Goal: Transaction & Acquisition: Obtain resource

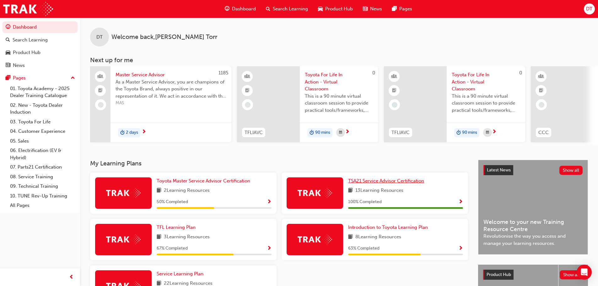
click at [366, 184] on span "TSA21 Service Advisor Certification" at bounding box center [386, 181] width 76 height 6
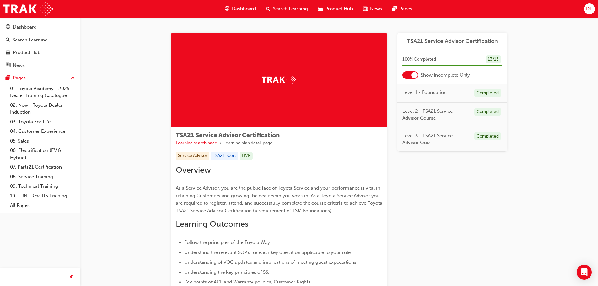
click at [234, 8] on span "Dashboard" at bounding box center [244, 8] width 24 height 7
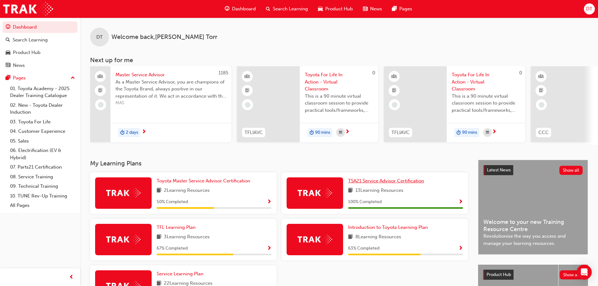
click at [372, 182] on span "TSA21 Service Advisor Certification" at bounding box center [386, 181] width 76 height 6
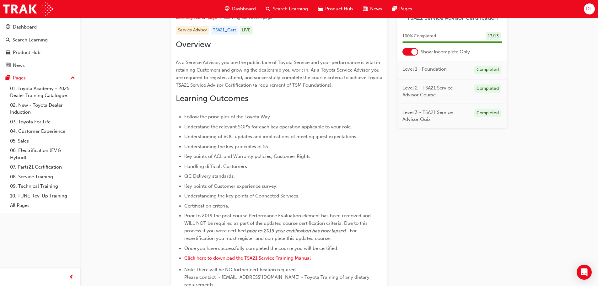
scroll to position [323, 0]
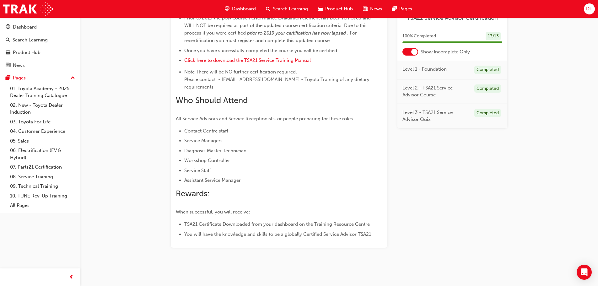
click at [410, 72] on span "Level 1 - Foundation" at bounding box center [424, 69] width 44 height 7
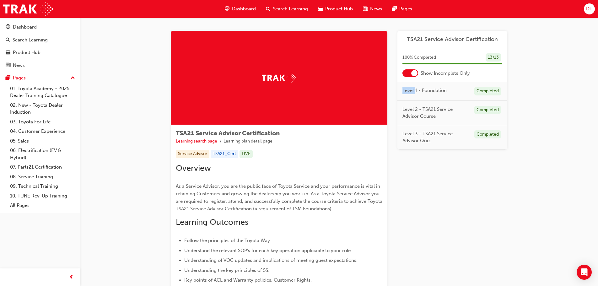
scroll to position [0, 0]
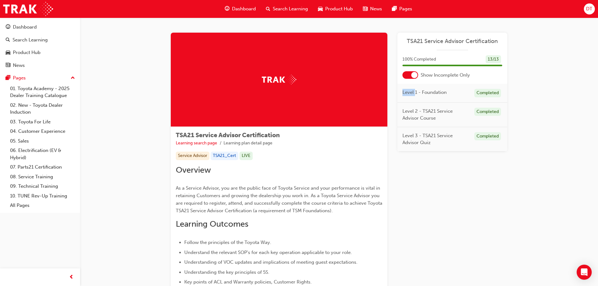
click at [448, 41] on span "TSA21 Service Advisor Certification" at bounding box center [452, 41] width 100 height 7
click at [491, 113] on div "Completed" at bounding box center [487, 112] width 27 height 8
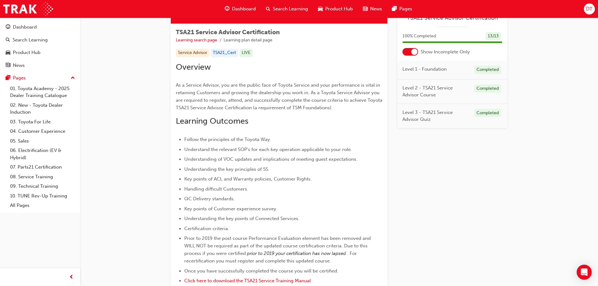
scroll to position [31, 0]
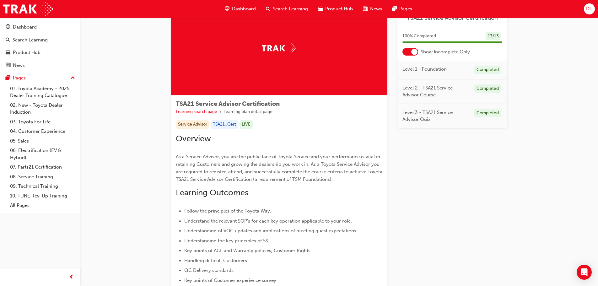
click at [192, 126] on div "Service Advisor" at bounding box center [193, 124] width 34 height 8
click at [202, 113] on link "Learning search page" at bounding box center [196, 111] width 41 height 5
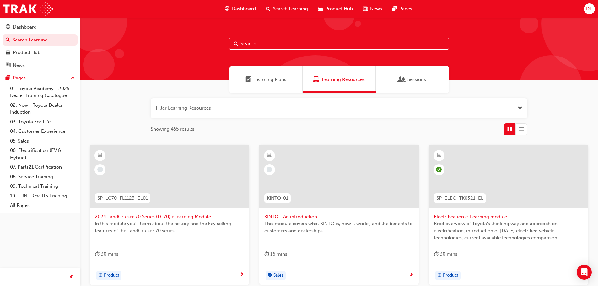
click at [266, 83] on span "Learning Plans" at bounding box center [270, 79] width 32 height 7
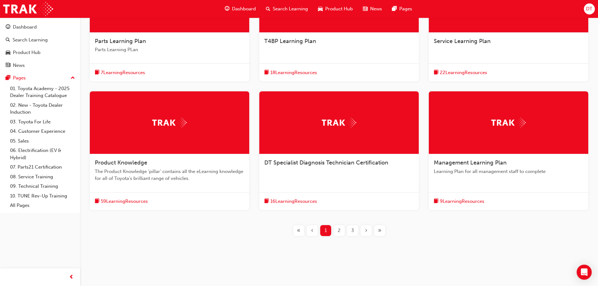
scroll to position [176, 0]
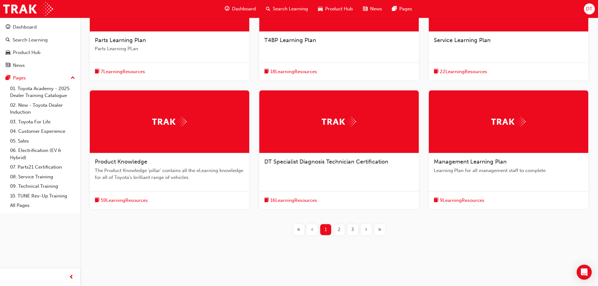
click at [336, 230] on div "2" at bounding box center [339, 229] width 11 height 11
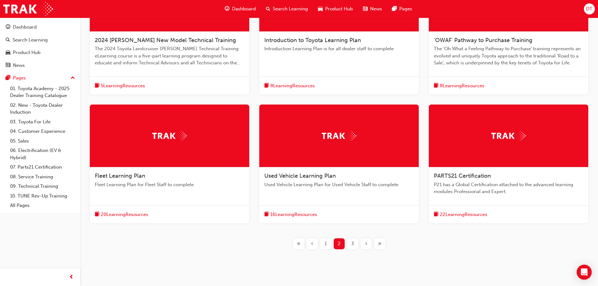
click at [354, 243] on div "3" at bounding box center [352, 243] width 11 height 11
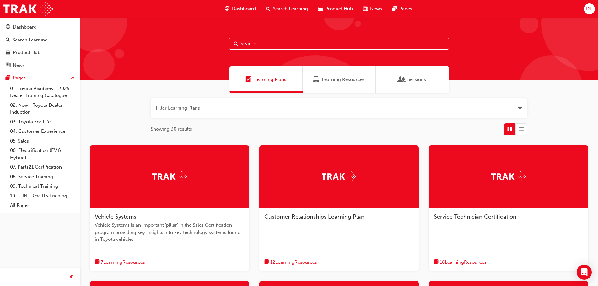
click at [339, 79] on span "Learning Resources" at bounding box center [343, 79] width 43 height 7
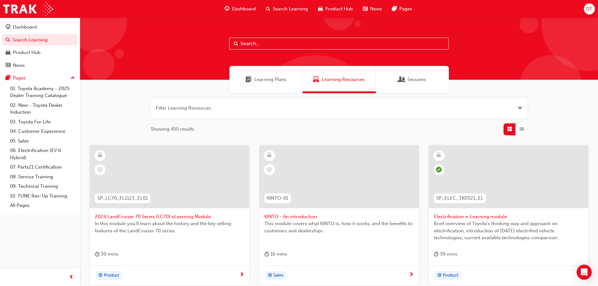
click at [414, 80] on span "Sessions" at bounding box center [416, 79] width 19 height 7
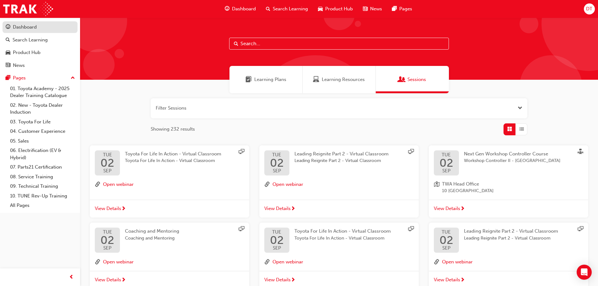
click at [36, 29] on div "Dashboard" at bounding box center [25, 27] width 24 height 7
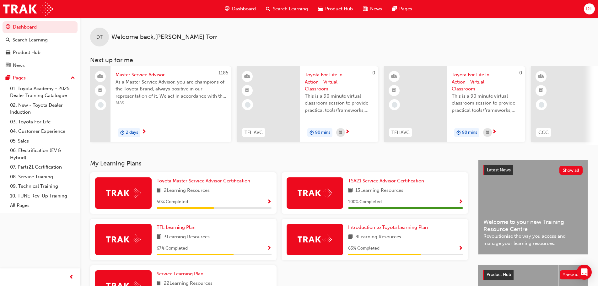
click at [370, 183] on span "TSA21 Service Advisor Certification" at bounding box center [386, 181] width 76 height 6
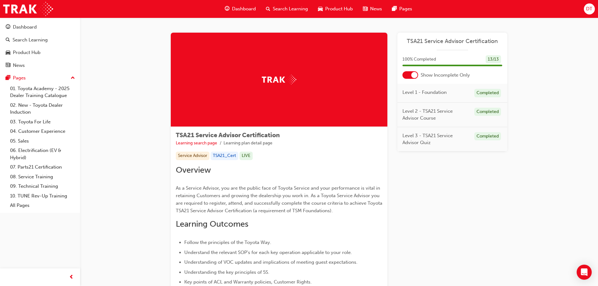
click at [437, 41] on span "TSA21 Service Advisor Certification" at bounding box center [452, 41] width 100 height 7
click at [456, 42] on span "TSA21 Service Advisor Certification" at bounding box center [452, 41] width 100 height 7
click at [451, 41] on span "TSA21 Service Advisor Certification" at bounding box center [452, 41] width 100 height 7
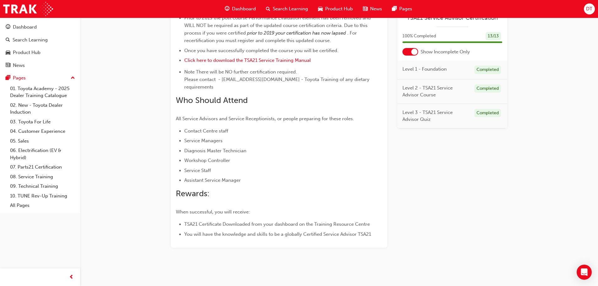
scroll to position [229, 0]
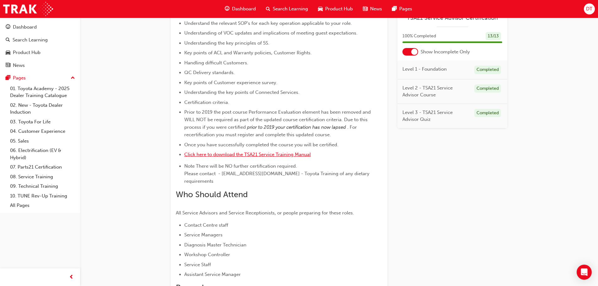
click at [210, 157] on span "Click here to download the TSA21 Service Training Manual" at bounding box center [247, 155] width 126 height 6
